Goal: Task Accomplishment & Management: Manage account settings

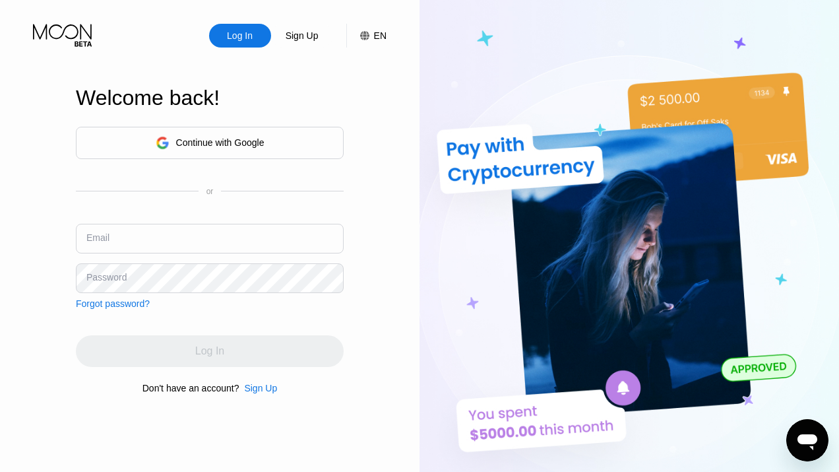
click at [222, 144] on div "Continue with Google" at bounding box center [220, 142] width 88 height 11
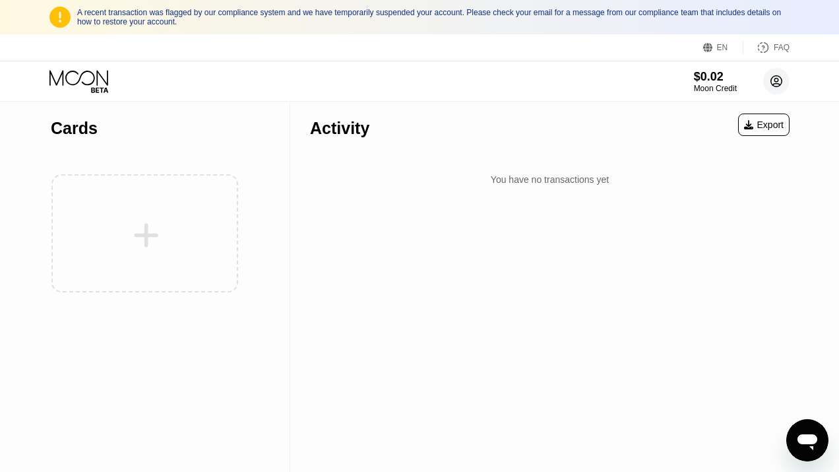
click at [775, 82] on circle at bounding box center [776, 81] width 26 height 26
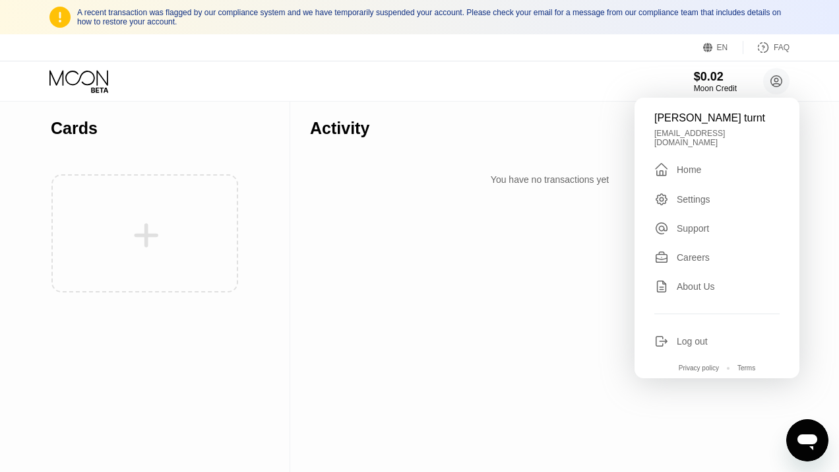
click at [710, 334] on div "Log out" at bounding box center [717, 341] width 125 height 15
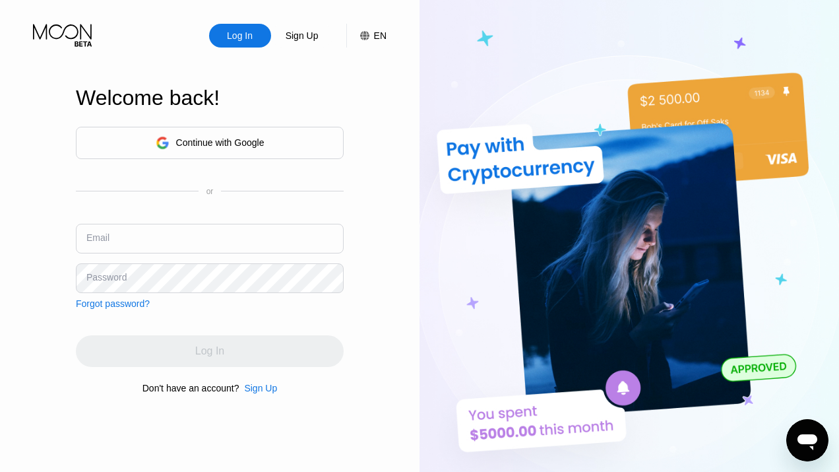
click at [213, 140] on div "Continue with Google" at bounding box center [220, 142] width 88 height 11
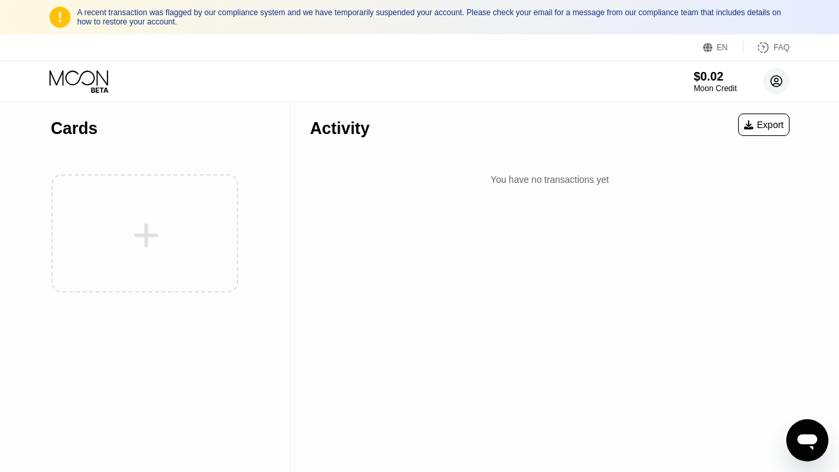
click at [776, 80] on circle at bounding box center [776, 81] width 26 height 26
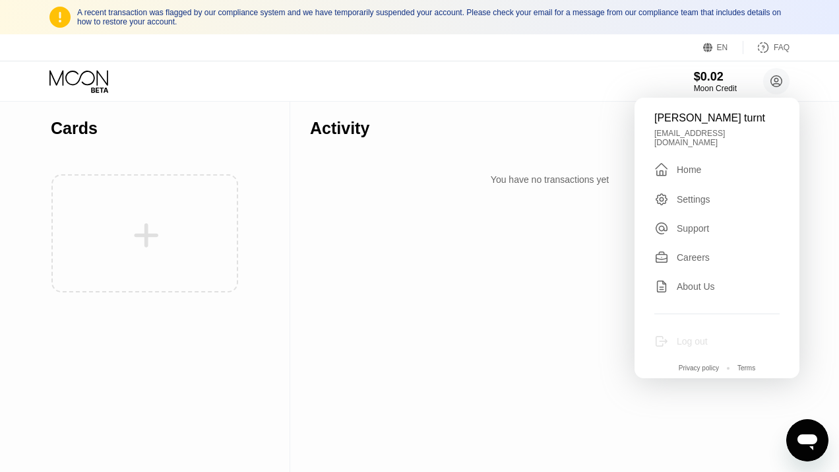
click at [681, 337] on div "Log out" at bounding box center [692, 341] width 31 height 11
